Goal: Task Accomplishment & Management: Manage account settings

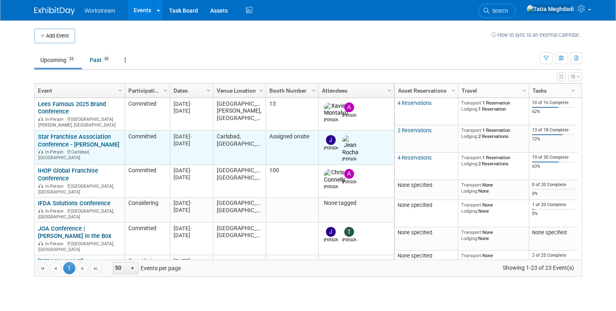
click at [61, 133] on link "Star Franchise Association Conference - [PERSON_NAME]" at bounding box center [79, 140] width 82 height 15
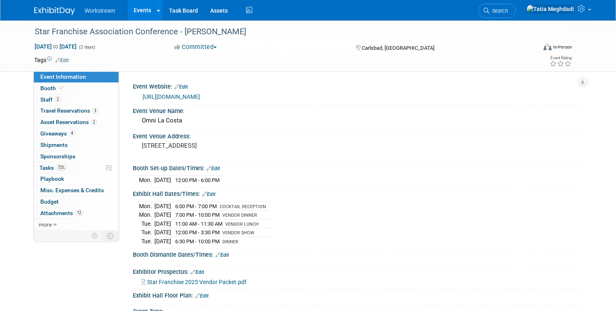
select select "Brand NON MSA"
select select "Restaurant"
select select "No"
select select "Tatia Meghdadi"
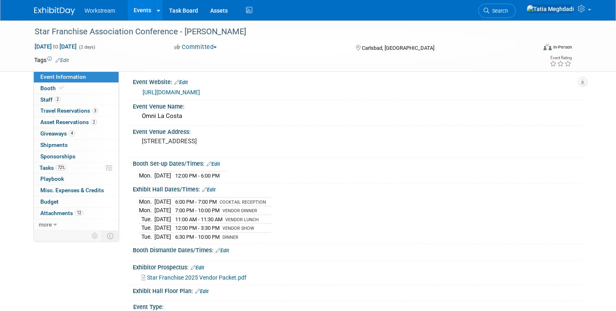
scroll to position [4, 0]
click at [11, 99] on div "Star Franchise Association Conference - Carls Jr. Sep 22, 2025 to Sep 23, 2025 …" at bounding box center [308, 249] width 616 height 466
click at [62, 122] on span "Asset Reservations 2" at bounding box center [68, 122] width 57 height 7
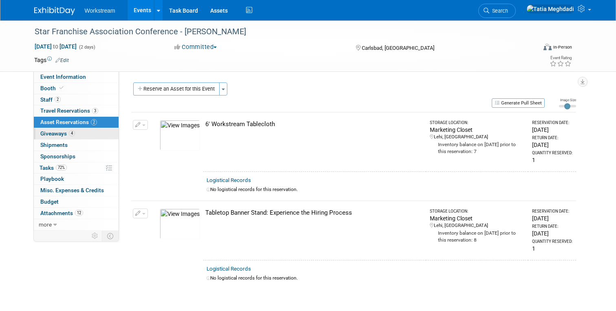
click at [51, 133] on span "Giveaways 4" at bounding box center [57, 133] width 35 height 7
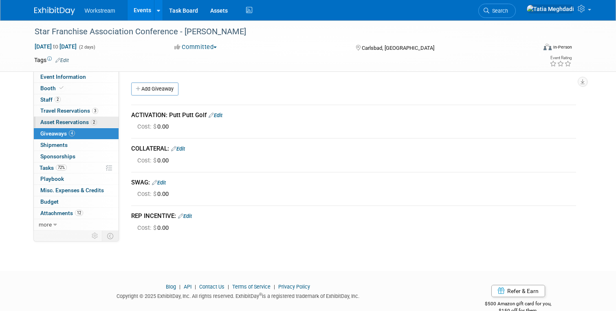
click at [54, 124] on span "Asset Reservations 2" at bounding box center [68, 122] width 57 height 7
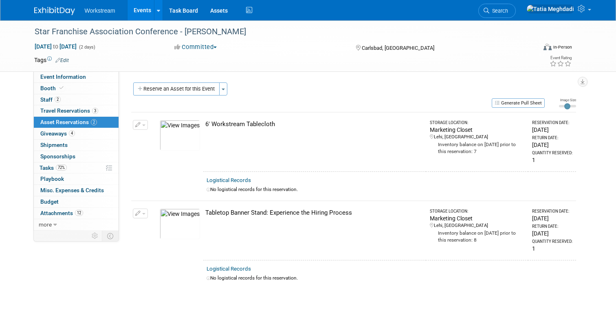
click at [143, 8] on link "Events" at bounding box center [143, 10] width 30 height 20
